Goal: Information Seeking & Learning: Learn about a topic

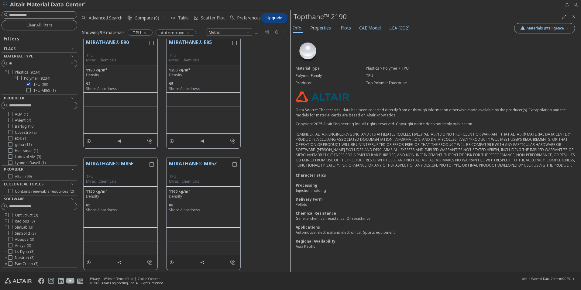
scroll to position [228, 207]
click at [28, 5] on img at bounding box center [48, 5] width 77 height 6
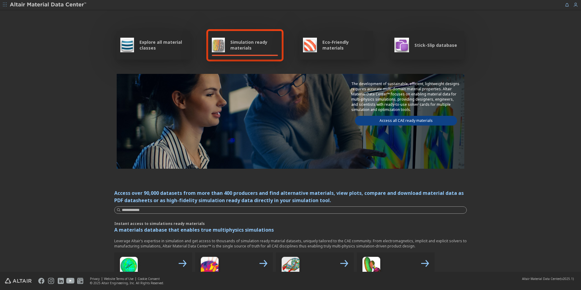
click at [431, 42] on span "Stick-Slip database" at bounding box center [435, 45] width 43 height 6
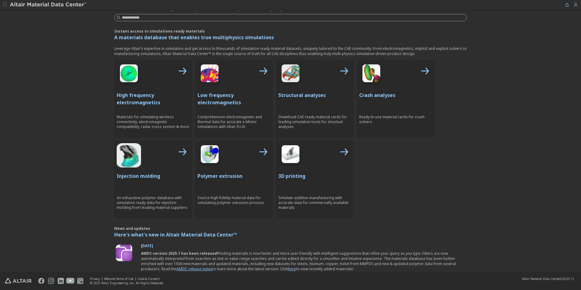
scroll to position [213, 0]
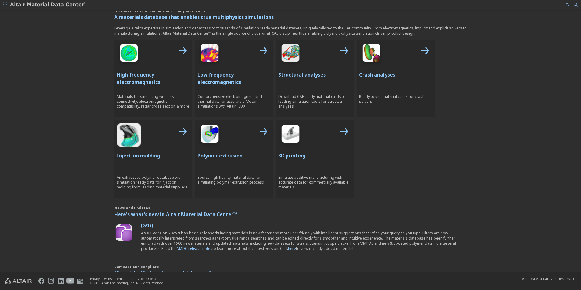
click at [423, 49] on icon at bounding box center [424, 51] width 15 height 15
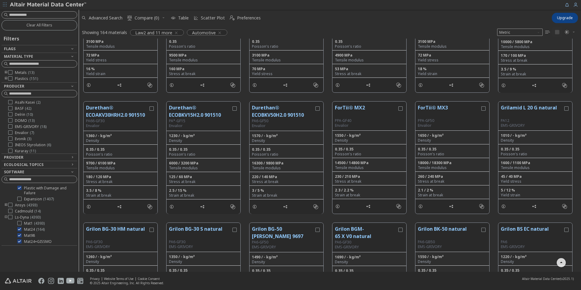
scroll to position [134, 0]
click at [22, 199] on label "Mat24 ( 164 )" at bounding box center [30, 198] width 27 height 5
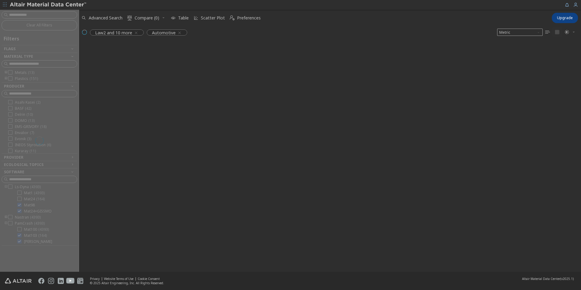
click at [19, 204] on div at bounding box center [39, 141] width 79 height 262
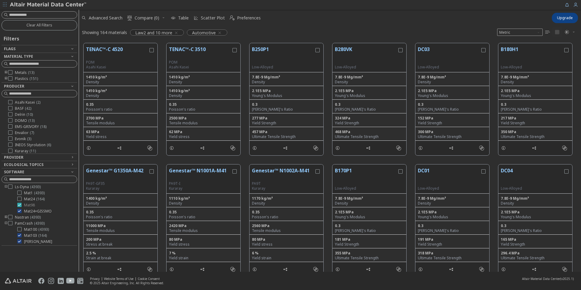
click at [19, 204] on icon at bounding box center [19, 205] width 4 height 4
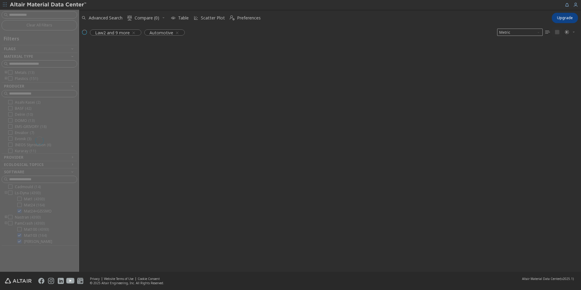
scroll to position [128, 0]
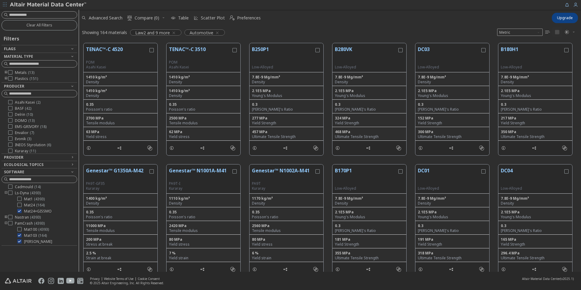
click at [11, 224] on icon at bounding box center [10, 223] width 4 height 4
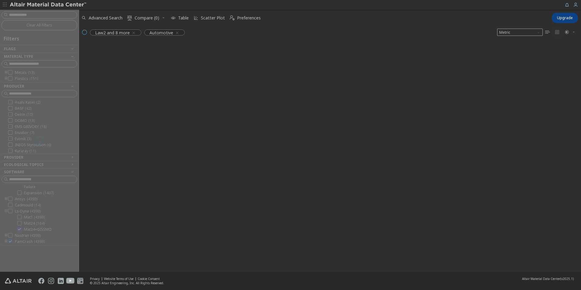
scroll to position [109, 0]
click at [11, 224] on div at bounding box center [39, 141] width 79 height 262
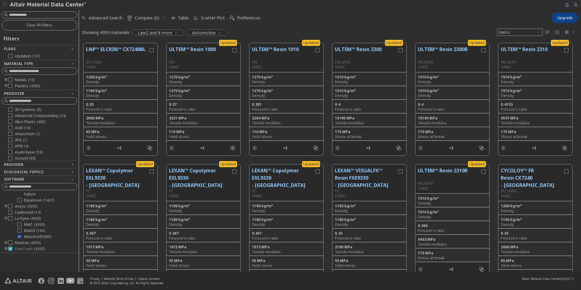
click at [12, 249] on icon at bounding box center [10, 248] width 4 height 4
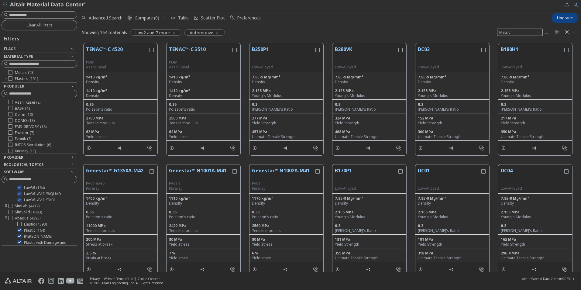
scroll to position [49, 0]
click at [11, 217] on icon at bounding box center [10, 218] width 4 height 4
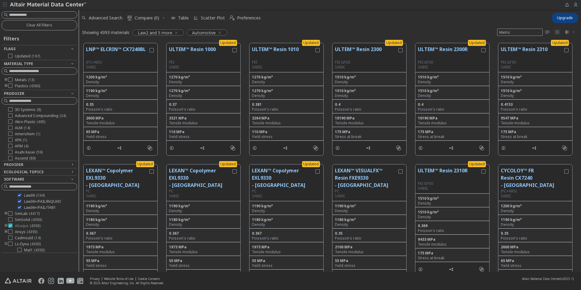
click at [9, 224] on icon at bounding box center [10, 225] width 4 height 4
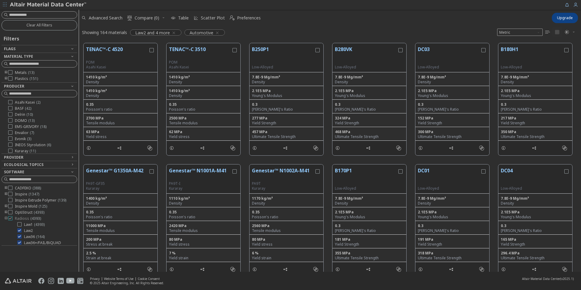
click at [12, 217] on div at bounding box center [10, 218] width 4 height 4
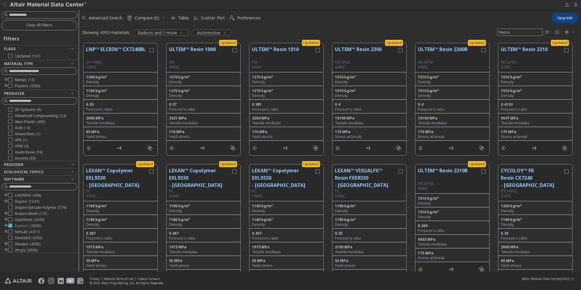
click at [12, 217] on div at bounding box center [10, 219] width 4 height 4
click at [11, 219] on icon at bounding box center [10, 219] width 4 height 4
click at [10, 225] on icon at bounding box center [10, 225] width 4 height 4
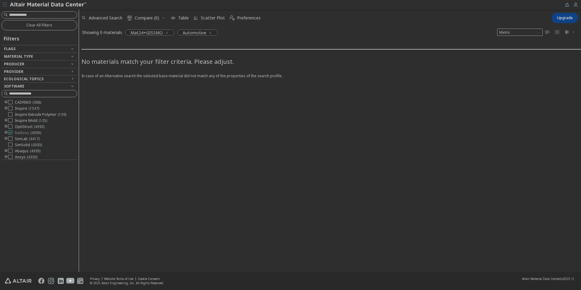
scroll to position [44, 0]
click at [53, 26] on button "Clear All Filters" at bounding box center [40, 25] width 76 height 10
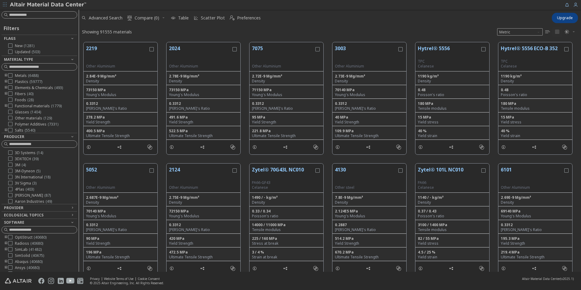
scroll to position [182, 0]
drag, startPoint x: 33, startPoint y: 230, endPoint x: 29, endPoint y: 226, distance: 5.4
click at [32, 229] on input at bounding box center [43, 230] width 68 height 6
type input "***"
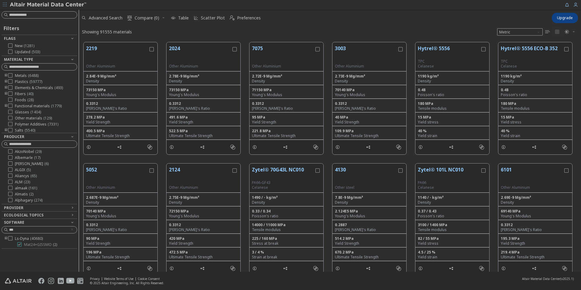
click at [18, 244] on icon at bounding box center [19, 244] width 4 height 4
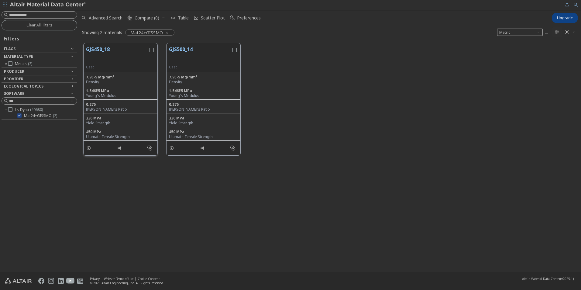
click at [101, 49] on button "GJS450_18" at bounding box center [117, 55] width 62 height 19
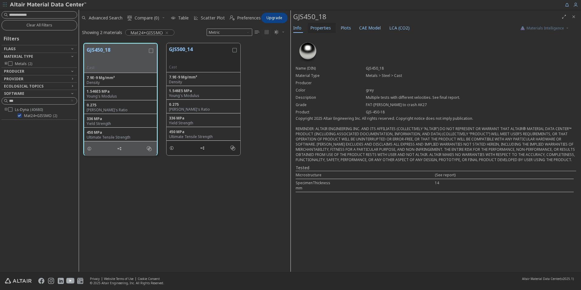
click at [325, 25] on span "Properties" at bounding box center [320, 28] width 21 height 10
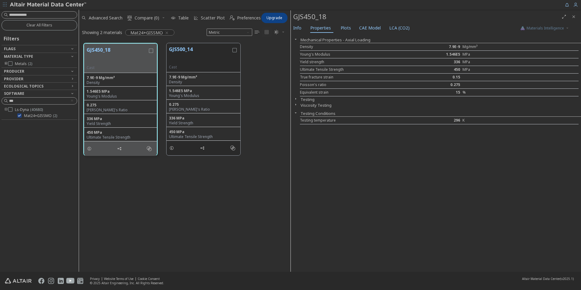
click at [295, 98] on icon "button" at bounding box center [295, 98] width 5 height 5
click at [296, 113] on icon "button" at bounding box center [295, 112] width 5 height 5
click at [346, 26] on span "Plots" at bounding box center [345, 28] width 10 height 10
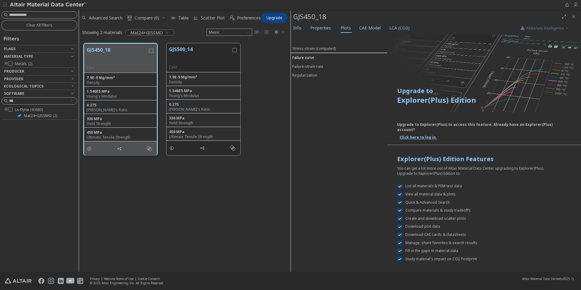
click at [305, 57] on div "Failure curve" at bounding box center [303, 57] width 22 height 5
click at [305, 67] on div "Failure-strain-rate" at bounding box center [307, 66] width 31 height 5
click at [303, 76] on div "Regularization" at bounding box center [304, 75] width 25 height 5
click at [370, 28] on span "CAE Model" at bounding box center [370, 28] width 22 height 10
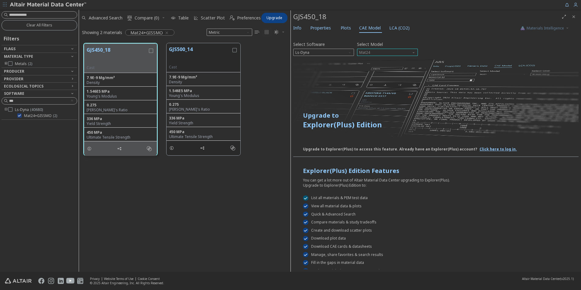
click at [374, 50] on span "Mat24" at bounding box center [387, 52] width 61 height 7
click at [369, 73] on span "Mat24+GISSMO" at bounding box center [374, 74] width 28 height 5
click at [395, 29] on span "LCA (CO2)" at bounding box center [399, 28] width 20 height 10
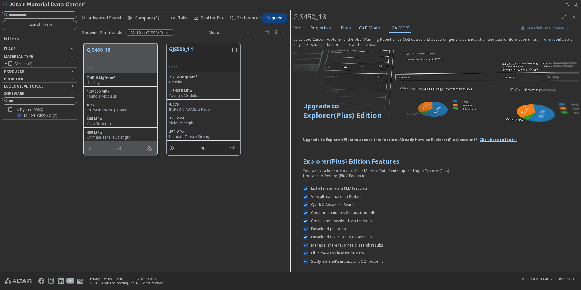
click at [197, 211] on div "GJS450_18 Cast 7.9E-9 Mg/mm³ Density 1.546E5 MPa Young's Modulus 0.275 Poisson'…" at bounding box center [184, 155] width 211 height 233
click at [19, 114] on icon at bounding box center [19, 115] width 4 height 4
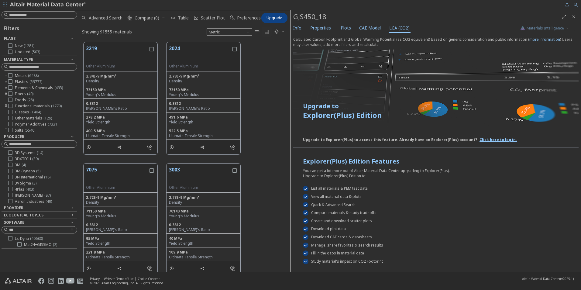
click at [574, 17] on icon "Close" at bounding box center [573, 16] width 5 height 5
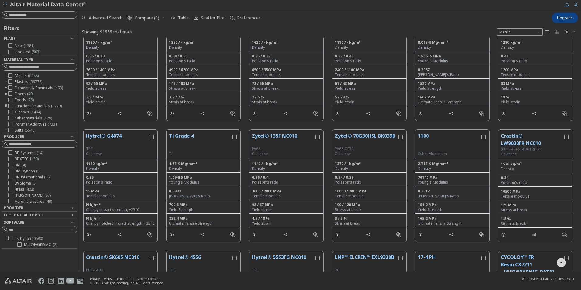
scroll to position [1640, 0]
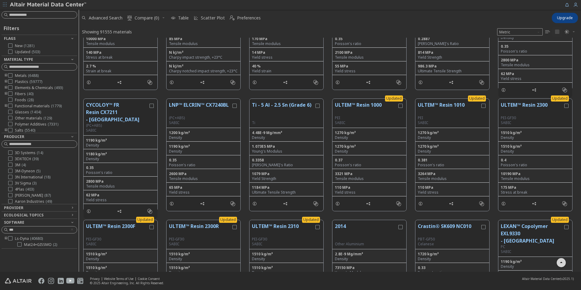
click at [37, 3] on img at bounding box center [48, 5] width 77 height 6
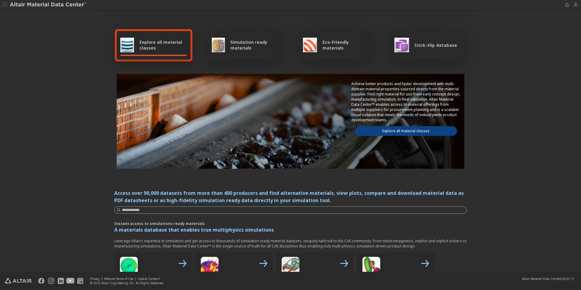
click at [246, 44] on span "Simulation ready materials" at bounding box center [254, 45] width 48 height 12
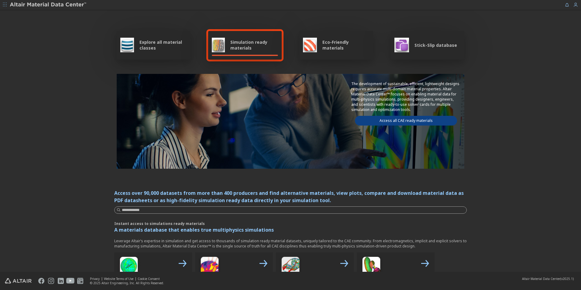
click at [329, 40] on span "Eco-Friendly materials" at bounding box center [345, 45] width 47 height 12
